Goal: Task Accomplishment & Management: Manage account settings

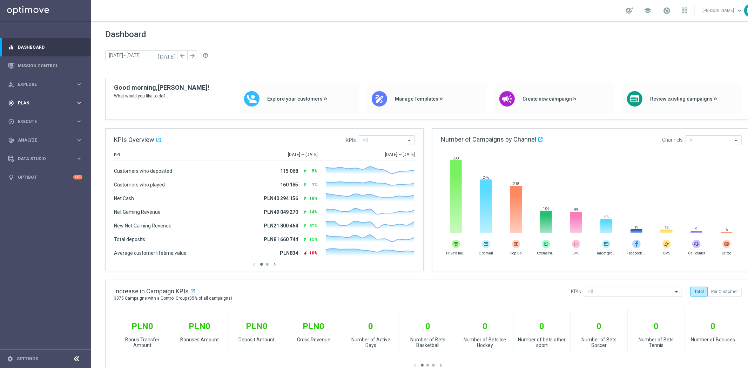
click at [38, 96] on div "gps_fixed Plan keyboard_arrow_right" at bounding box center [45, 103] width 91 height 19
click at [38, 116] on link "Target Groups" at bounding box center [45, 118] width 55 height 6
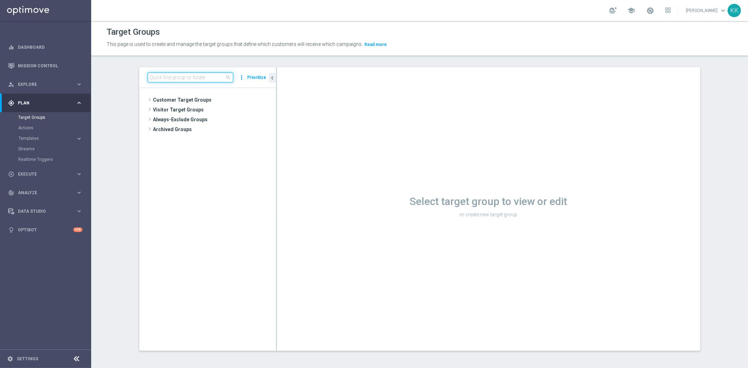
click at [195, 75] on input at bounding box center [191, 78] width 86 height 10
click at [180, 77] on input at bounding box center [191, 78] width 86 height 10
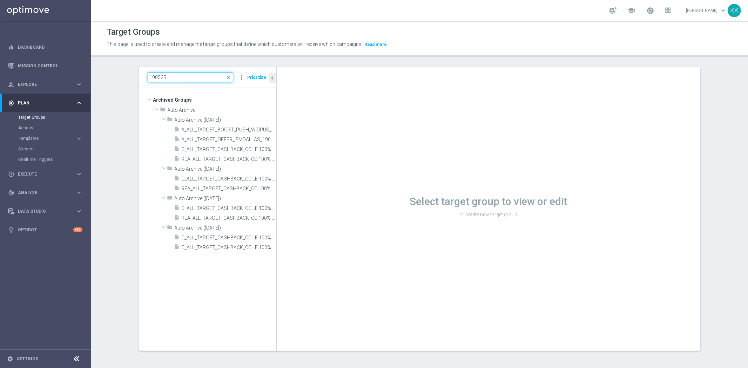
click at [158, 77] on input "190525" at bounding box center [191, 78] width 86 height 10
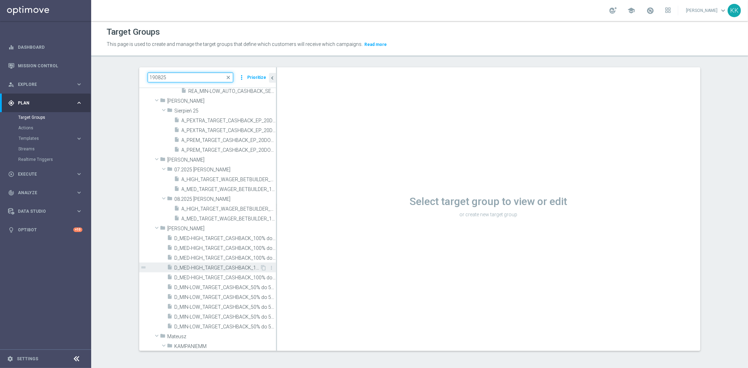
scroll to position [117, 0]
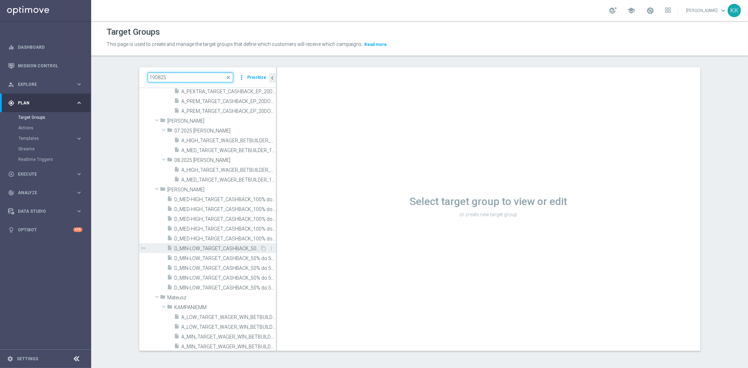
type input "190825"
click at [201, 246] on div "insert_drive_file D_MIN-LOW_TARGET_CASHBACK_50% do 50 PLNX6_EPLW_190825" at bounding box center [213, 248] width 93 height 10
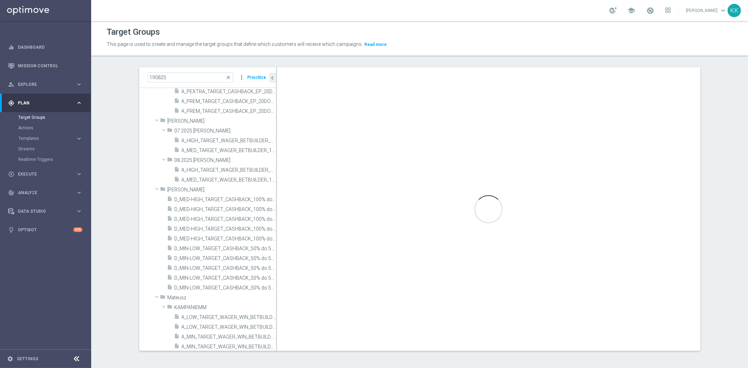
scroll to position [0, 0]
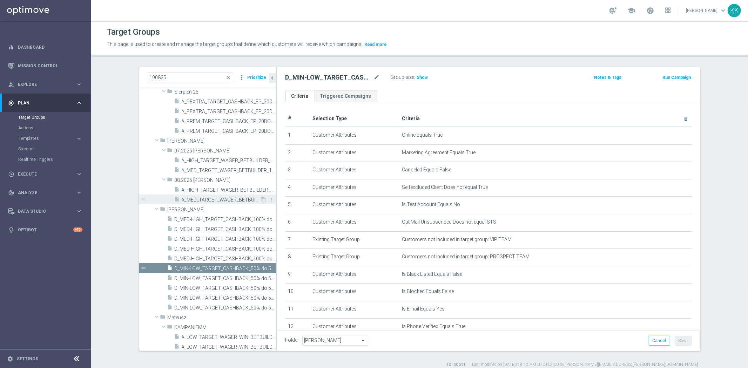
scroll to position [117, 0]
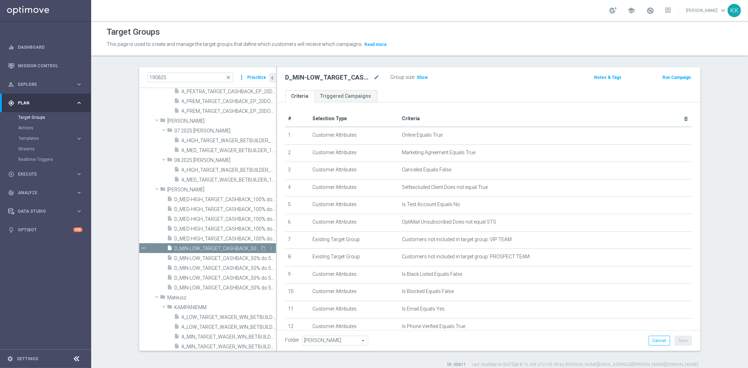
click at [199, 250] on span "D_MIN-LOW_TARGET_CASHBACK_50% do 50 PLNX6_EPLW_190825" at bounding box center [218, 249] width 86 height 6
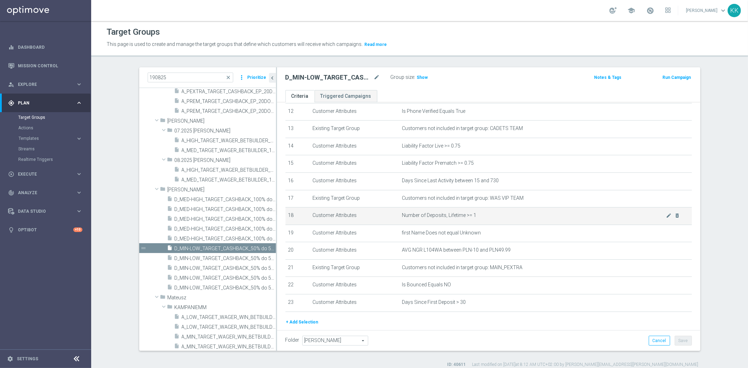
scroll to position [234, 0]
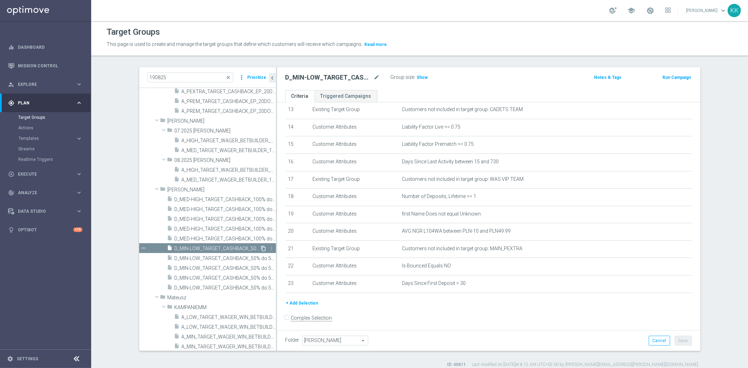
click at [261, 247] on icon "content_copy" at bounding box center [264, 249] width 6 height 6
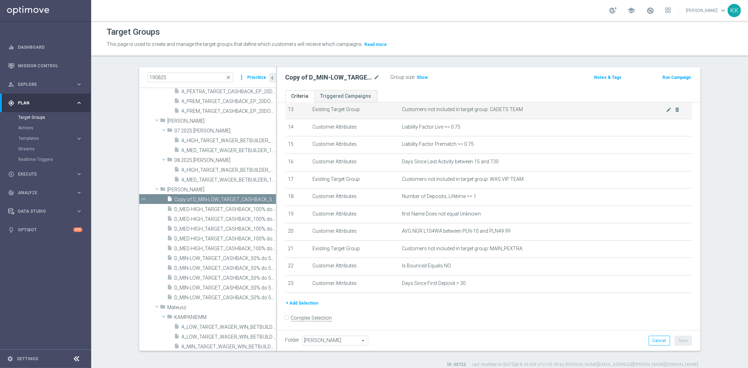
scroll to position [124, 0]
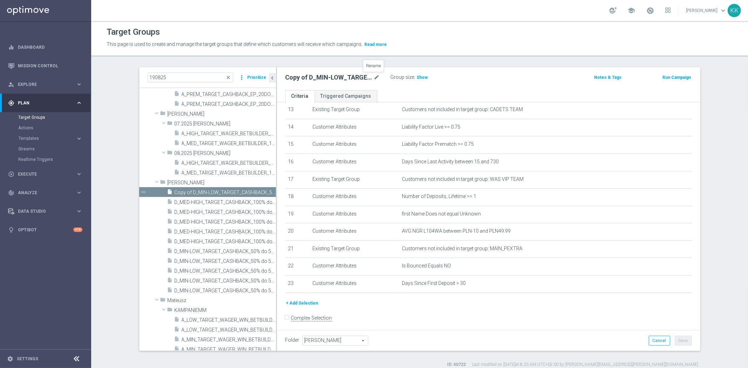
click at [377, 75] on div "Copy of D_MIN-LOW_TARGET_CASHBACK_50% do 50 PLNX6_EPLW_190825 mode_edit" at bounding box center [338, 78] width 105 height 10
click at [373, 71] on div "Copy of D_MIN-LOW_TARGET_CASHBACK_50% do 50 PLNX6_EPLW_190825 mode_edit Group s…" at bounding box center [488, 78] width 423 height 23
click at [377, 76] on div "Copy of D_MIN-LOW_TARGET_CASHBACK_50% do 50 PLNX6_EPLW_190825 mode_edit" at bounding box center [338, 78] width 105 height 10
click at [374, 76] on icon "mode_edit" at bounding box center [377, 77] width 6 height 8
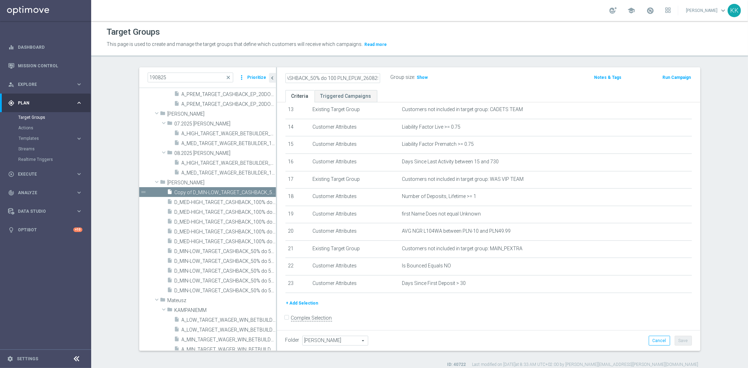
type input "D_MIN-LOW_TARGET_CASHBACK_50% do 100 PLN_EPLW_260825"
click at [489, 58] on div "Target Groups This page is used to create and manage the target groups that def…" at bounding box center [419, 194] width 657 height 347
click at [424, 76] on h3 "Show" at bounding box center [422, 78] width 13 height 8
click at [683, 339] on button "Save" at bounding box center [683, 341] width 17 height 10
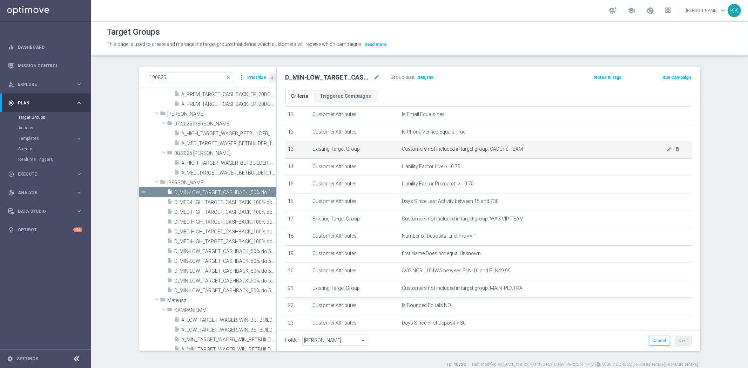
scroll to position [234, 0]
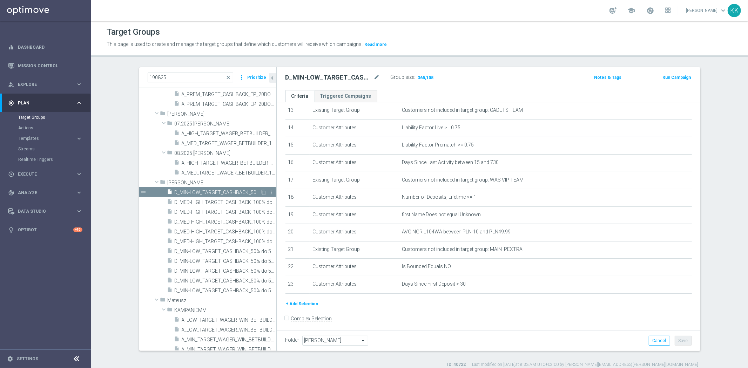
click at [197, 190] on span "D_MIN-LOW_TARGET_CASHBACK_50% do 100 PLN_EPLW_260825" at bounding box center [218, 193] width 86 height 6
click at [194, 202] on span "D_MED-HIGH_TARGET_CASHBACK_100% do 50 PLNX6_EPLW_190825" at bounding box center [218, 203] width 86 height 6
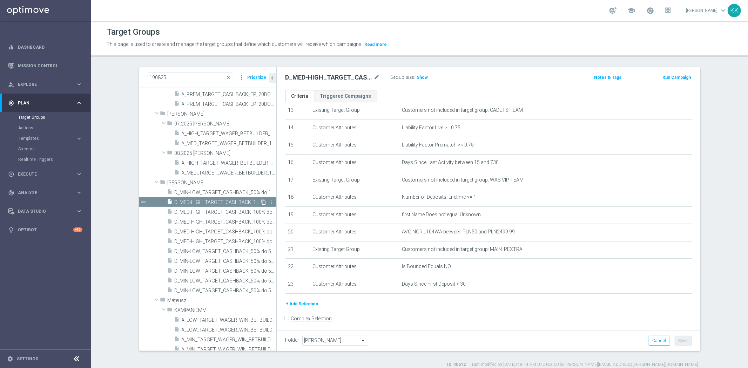
click at [261, 200] on icon "content_copy" at bounding box center [264, 203] width 6 height 6
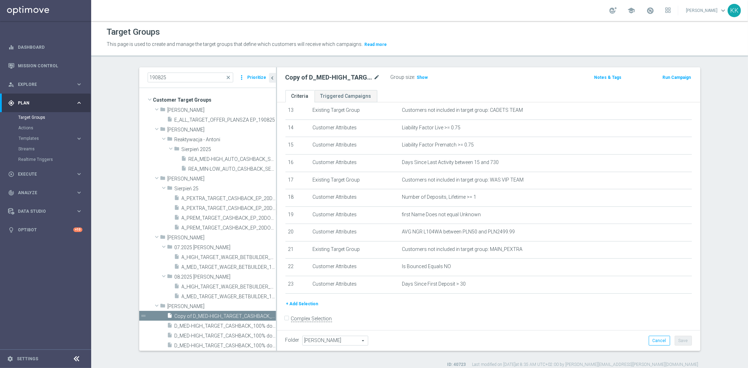
click at [374, 80] on icon "mode_edit" at bounding box center [377, 77] width 6 height 8
paste input "D_MED-HIGH_TARGET_CASHBACK_100% do 300 PLN_EPLW_26"
type input "D_MED-HIGH_TARGET_CASHBACK_100% do 300 PLN_EPLW_260825"
click at [461, 66] on div "Target Groups This page is used to create and manage the target groups that def…" at bounding box center [419, 194] width 657 height 347
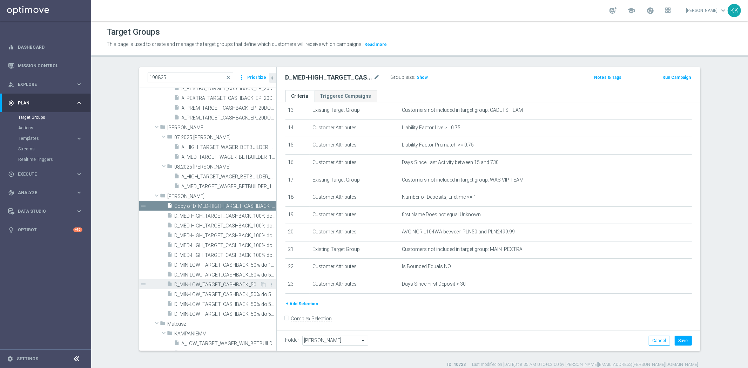
scroll to position [156, 0]
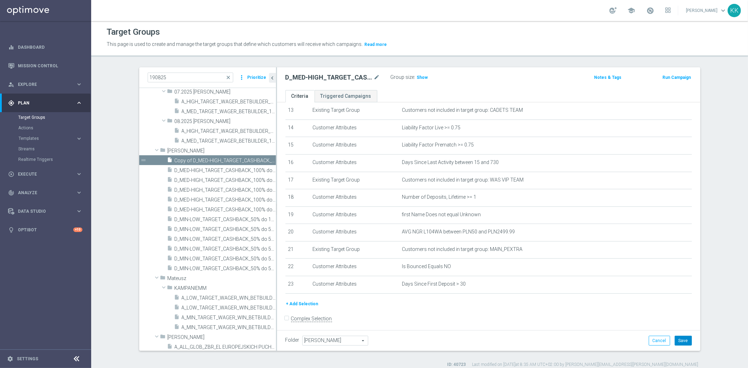
click at [684, 344] on button "Save" at bounding box center [683, 341] width 17 height 10
click at [417, 75] on span "Show" at bounding box center [422, 77] width 11 height 5
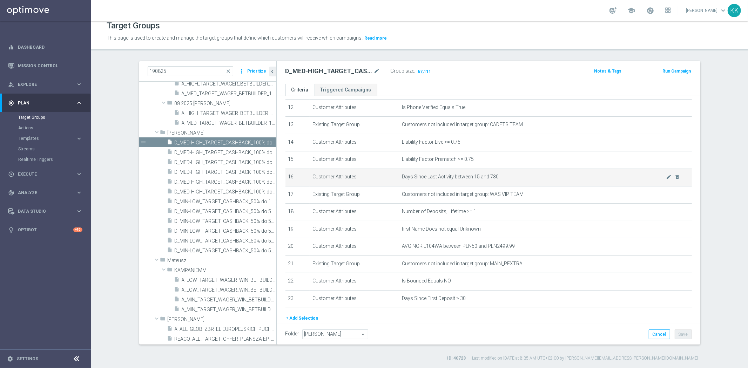
scroll to position [234, 0]
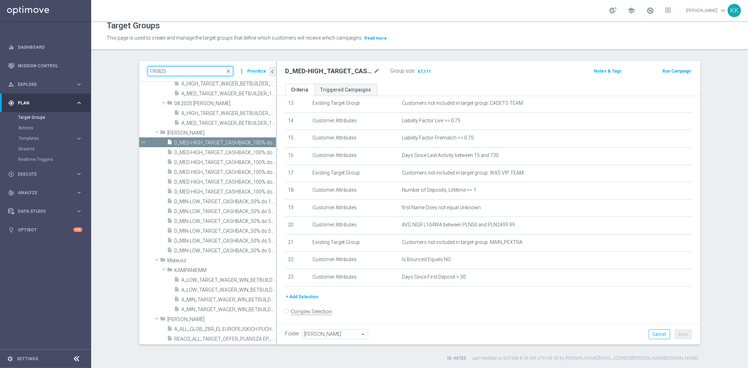
click at [177, 69] on input "190825" at bounding box center [191, 71] width 86 height 10
type input "1"
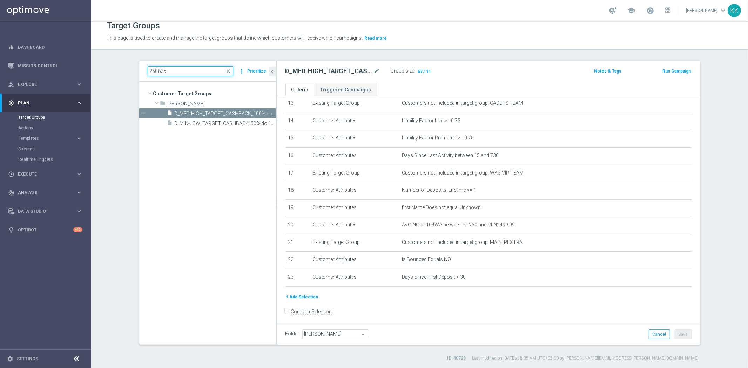
scroll to position [0, 0]
type input "260825"
click at [223, 121] on span "D_MIN-LOW_TARGET_CASHBACK_50% do 100 PLN_EPLW_260825" at bounding box center [218, 124] width 86 height 6
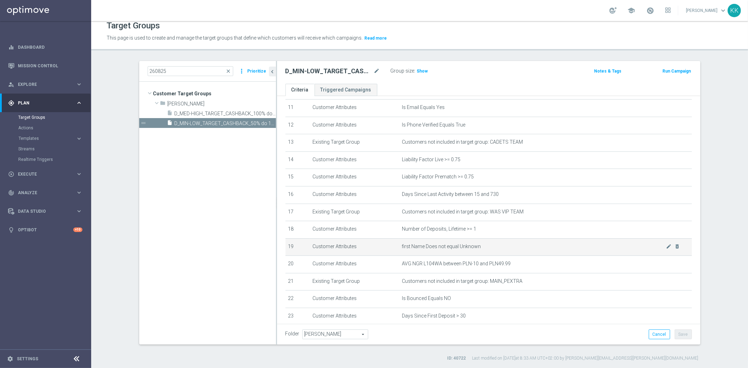
scroll to position [234, 0]
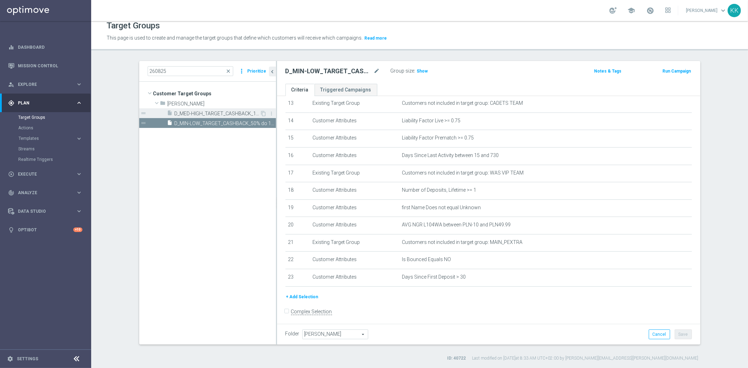
click at [235, 116] on div "insert_drive_file D_MED-HIGH_TARGET_CASHBACK_100% do 300 PLN_EPLW_260825" at bounding box center [213, 113] width 93 height 10
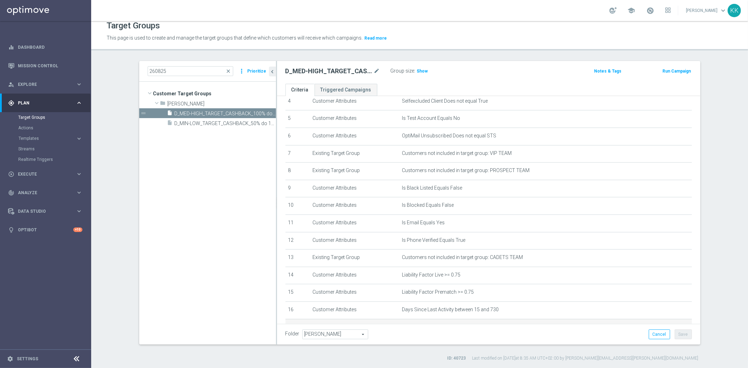
scroll to position [79, 0]
